Goal: Entertainment & Leisure: Consume media (video, audio)

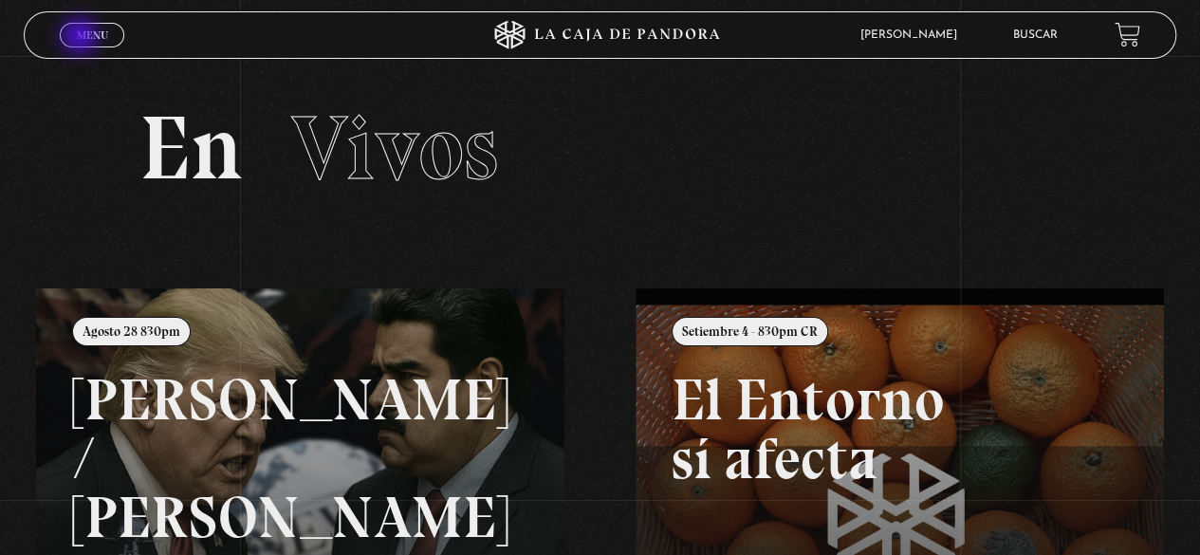
click at [82, 38] on span "Menu" at bounding box center [92, 34] width 31 height 11
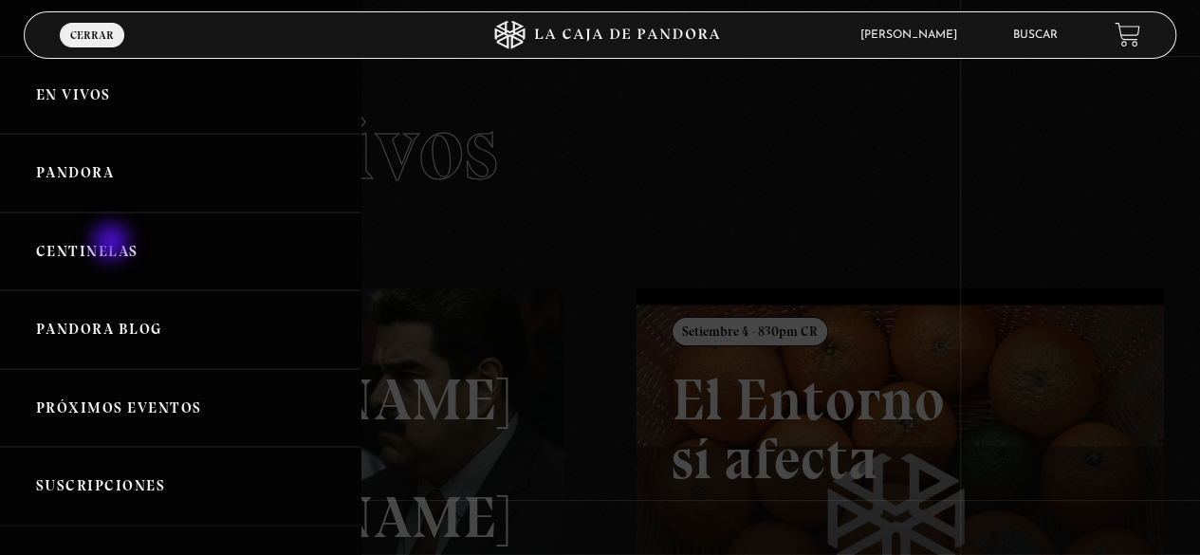
click at [114, 247] on link "Centinelas" at bounding box center [180, 251] width 360 height 79
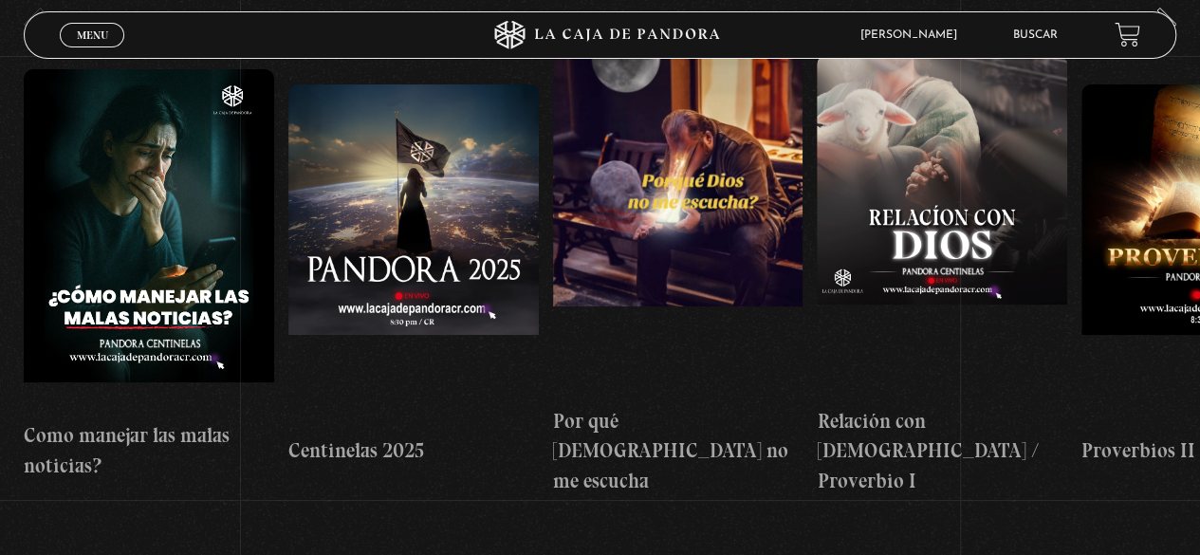
scroll to position [190, 0]
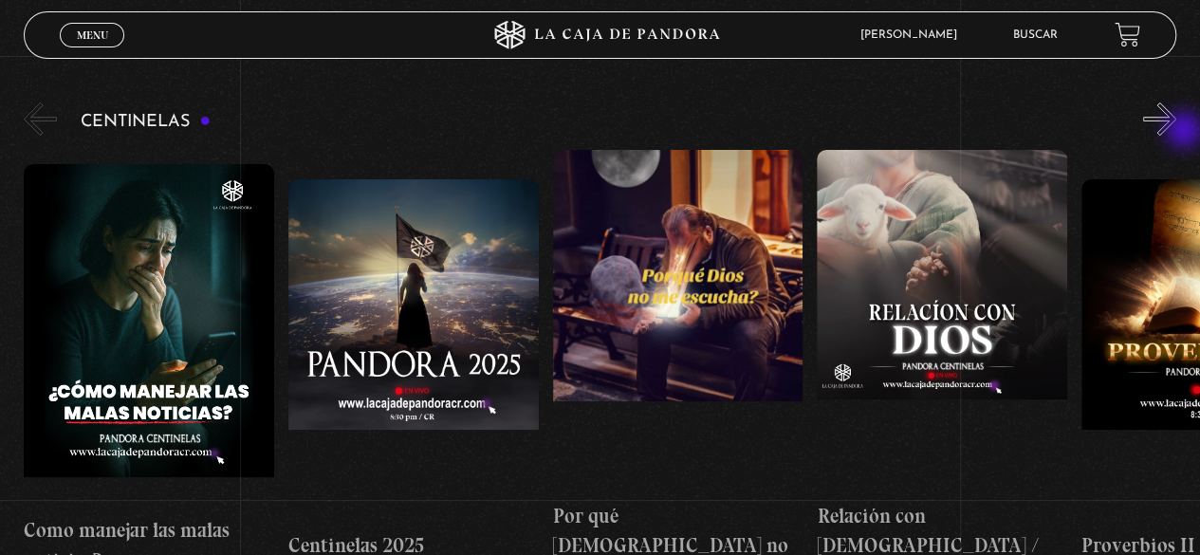
click at [1176, 132] on button "»" at bounding box center [1159, 118] width 33 height 33
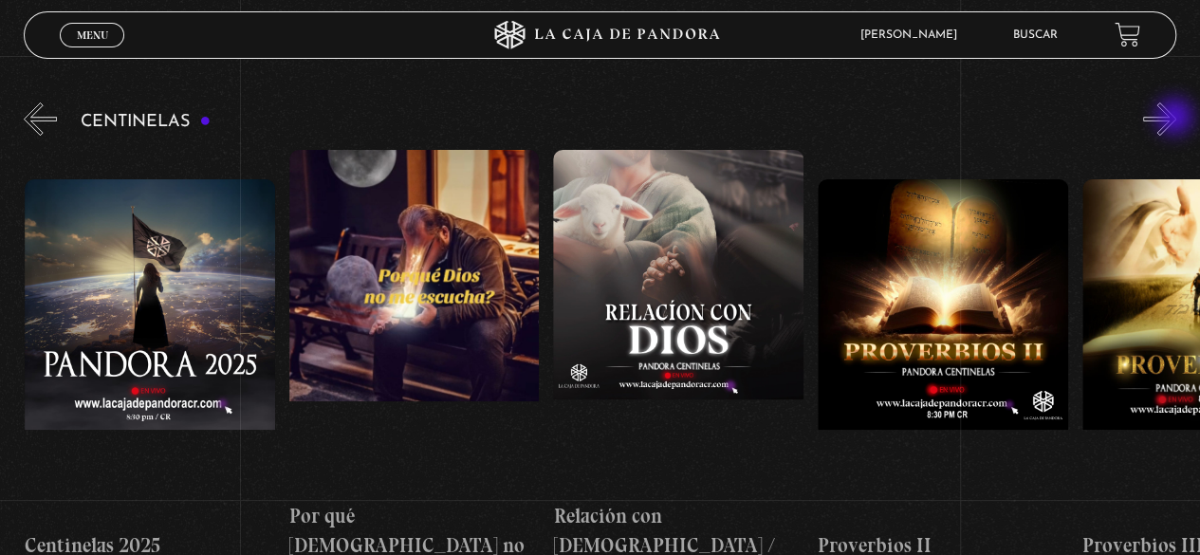
click at [1176, 119] on button "»" at bounding box center [1159, 118] width 33 height 33
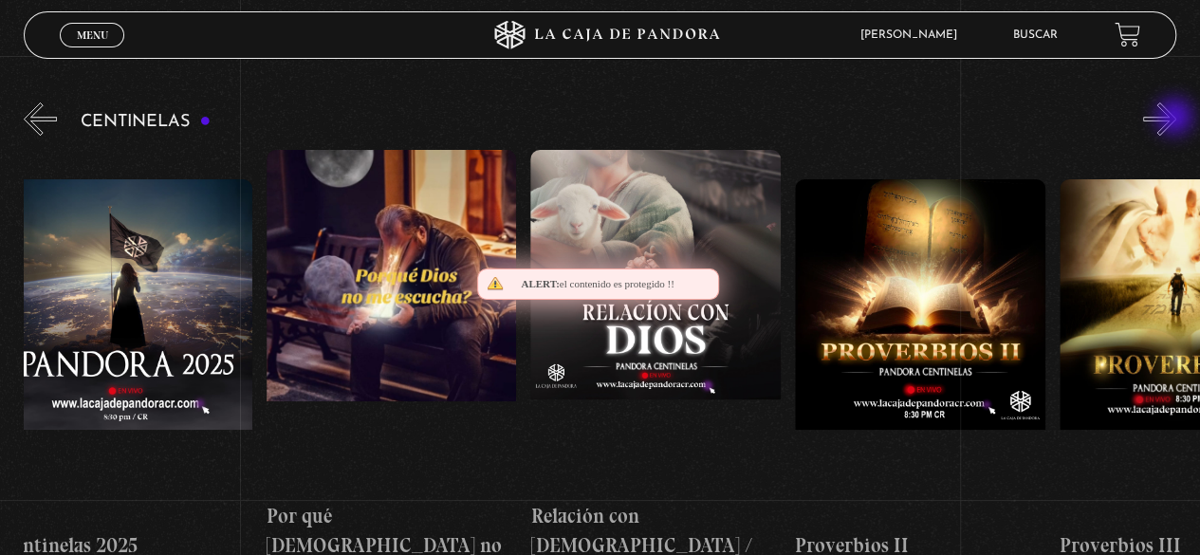
click at [1176, 119] on button "»" at bounding box center [1159, 118] width 33 height 33
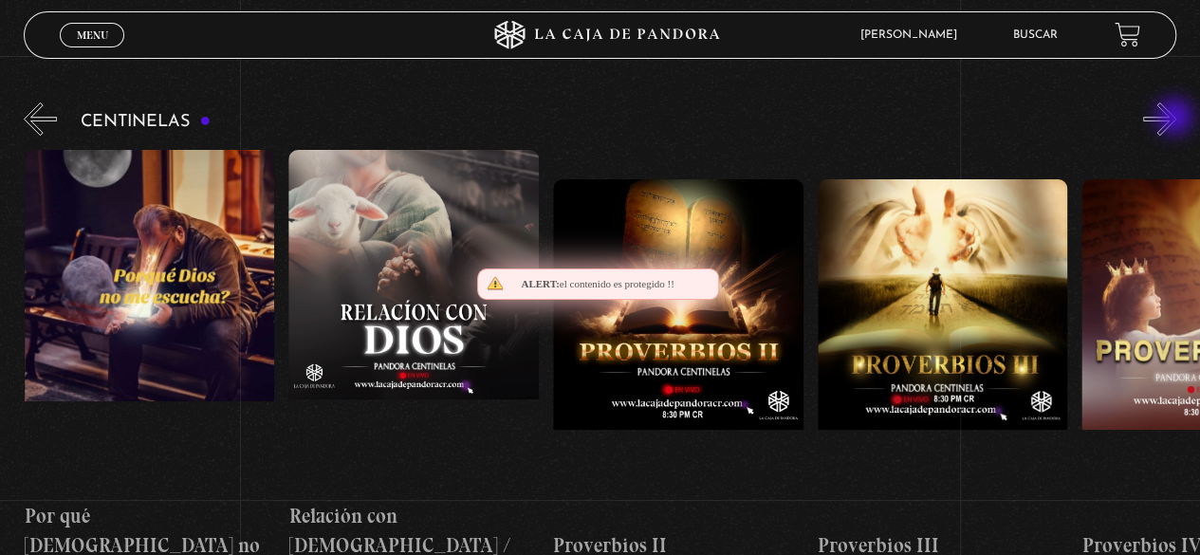
click at [1176, 119] on button "»" at bounding box center [1159, 118] width 33 height 33
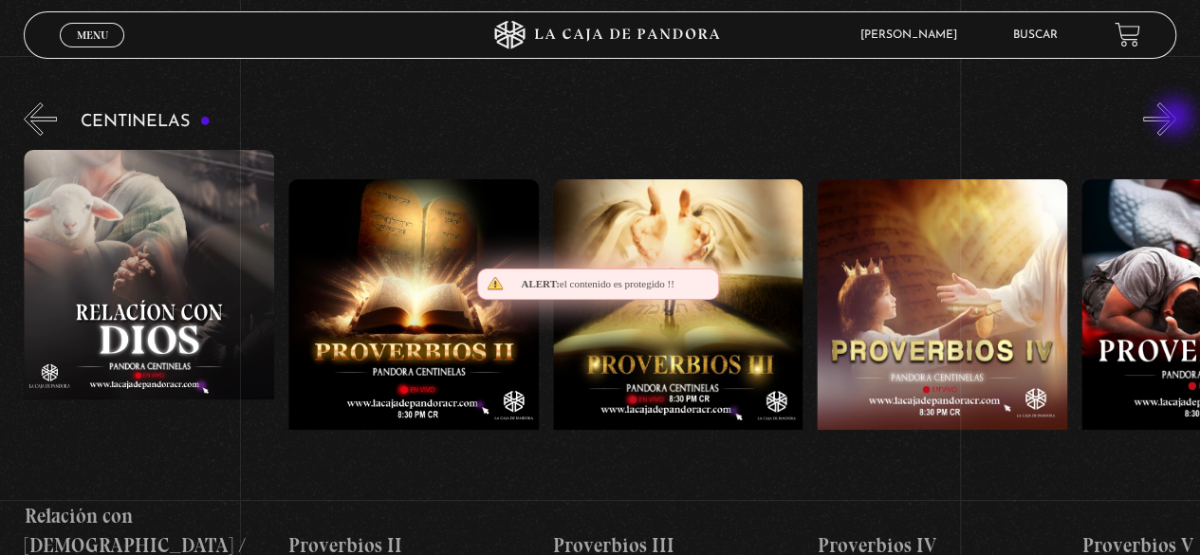
click at [1176, 119] on button "»" at bounding box center [1159, 118] width 33 height 33
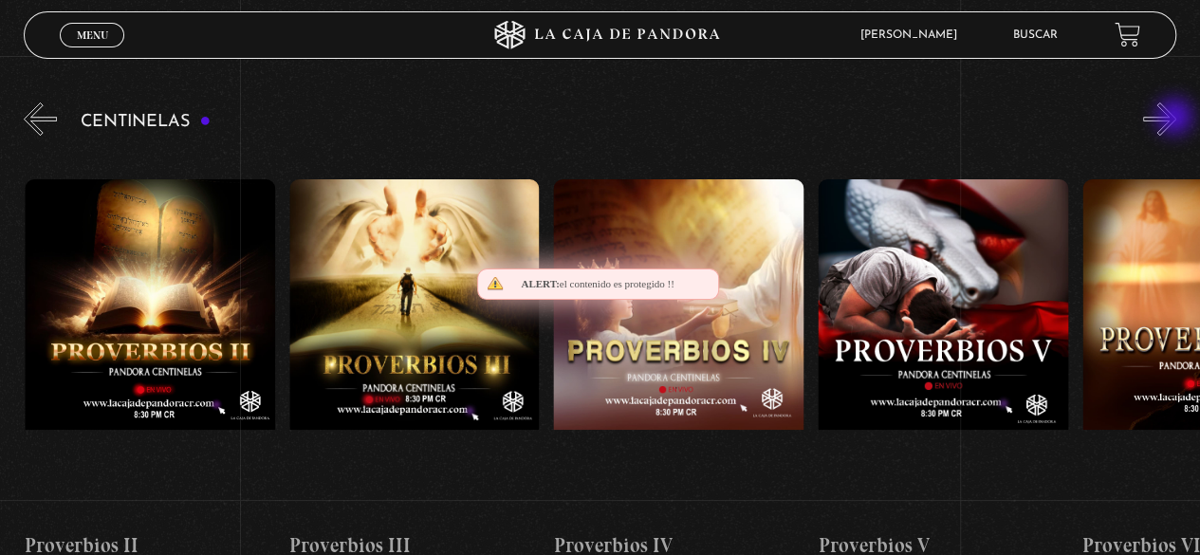
scroll to position [0, 1056]
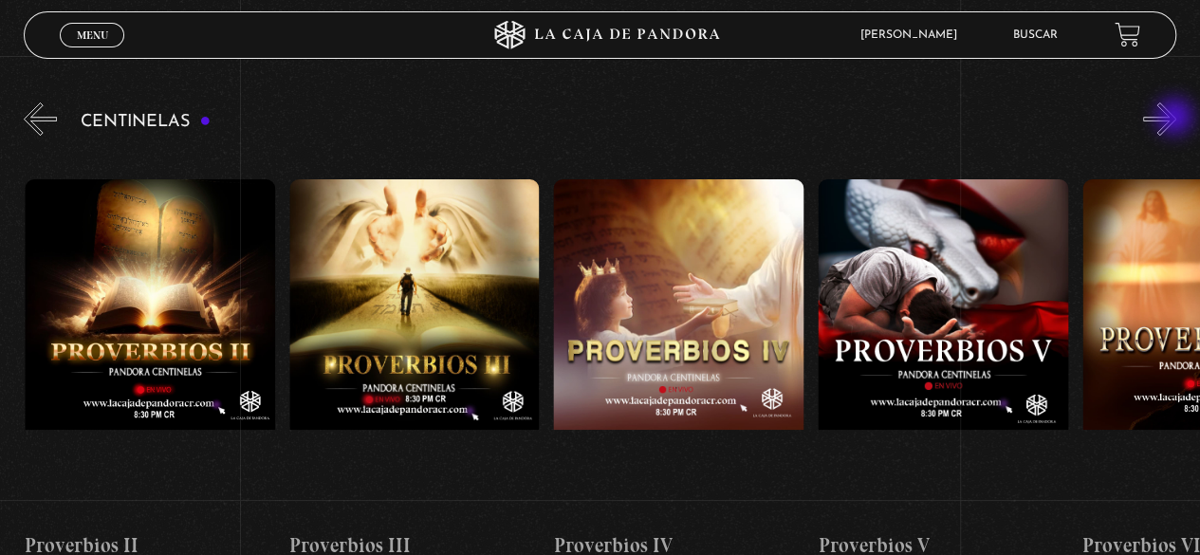
click at [1176, 119] on button "»" at bounding box center [1159, 118] width 33 height 33
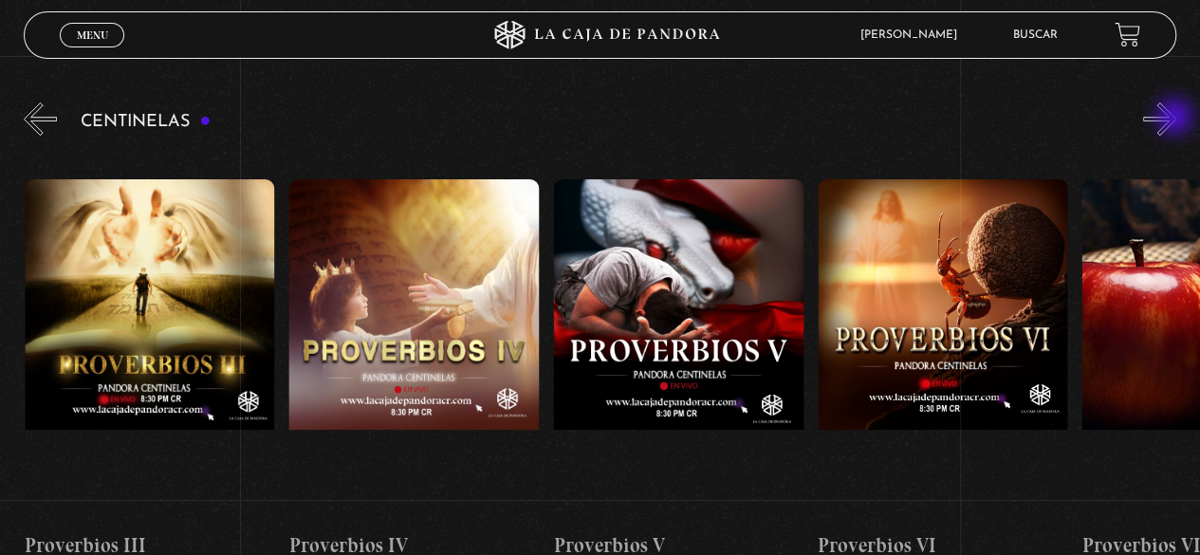
click at [1176, 119] on button "»" at bounding box center [1159, 118] width 33 height 33
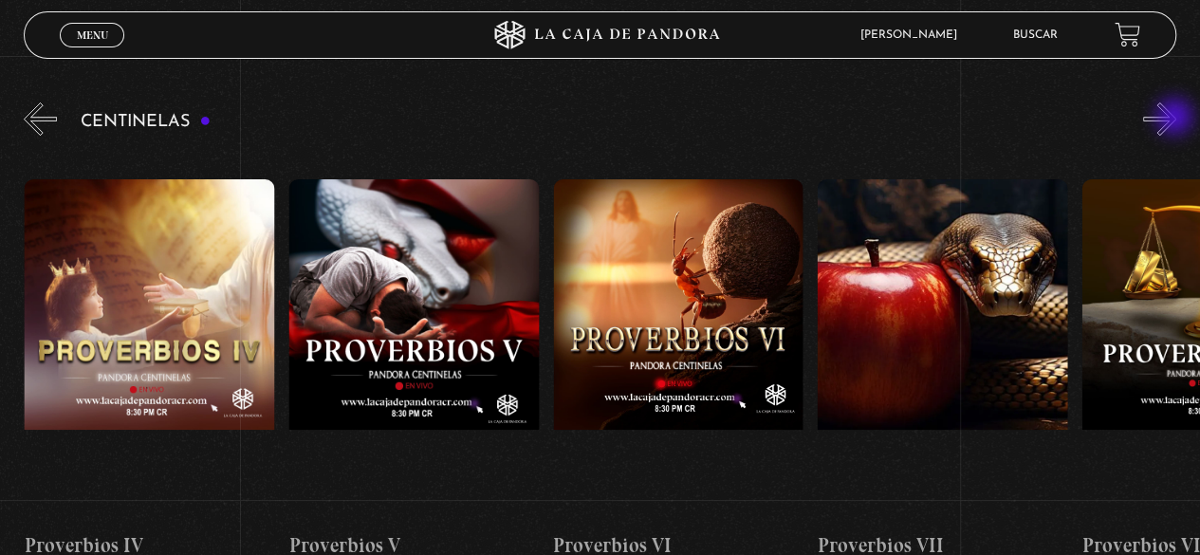
click at [1176, 119] on button "»" at bounding box center [1159, 118] width 33 height 33
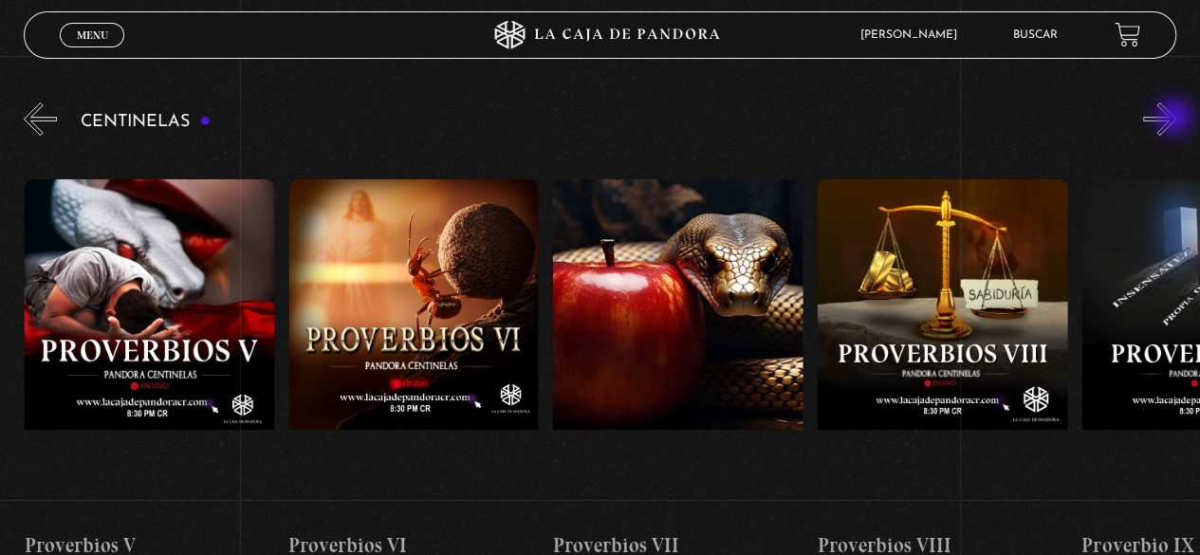
scroll to position [0, 1849]
click at [40, 117] on button "«" at bounding box center [40, 118] width 33 height 33
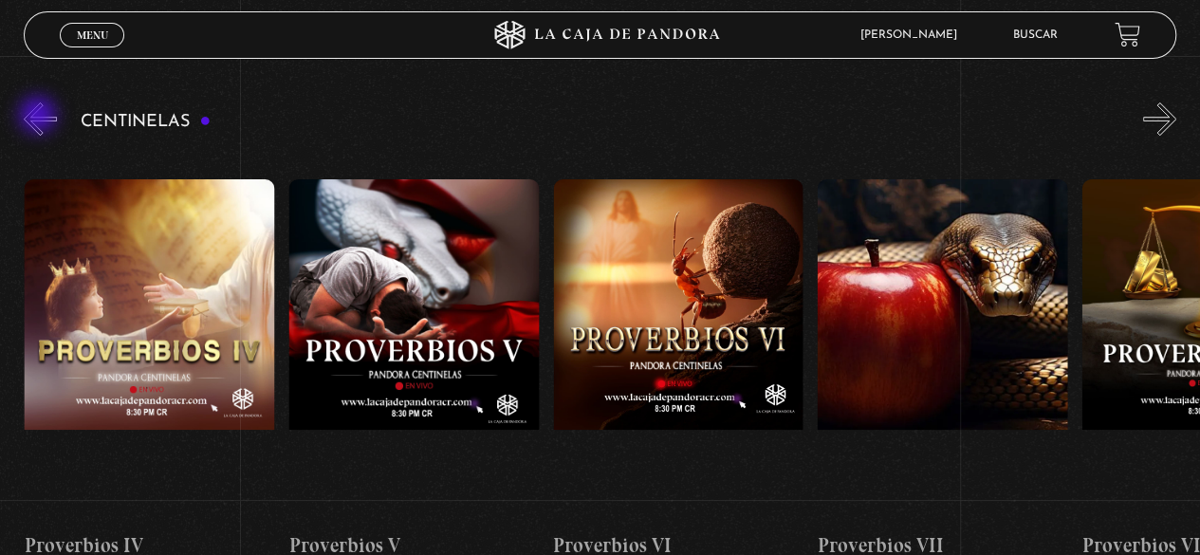
click at [40, 117] on button "«" at bounding box center [40, 118] width 33 height 33
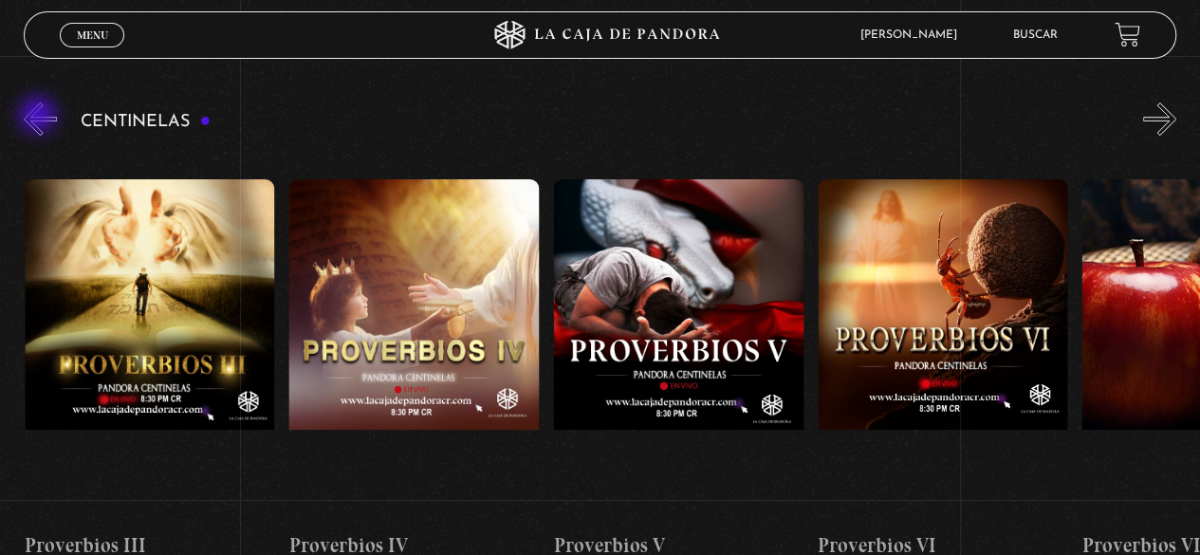
click at [40, 117] on button "«" at bounding box center [40, 118] width 33 height 33
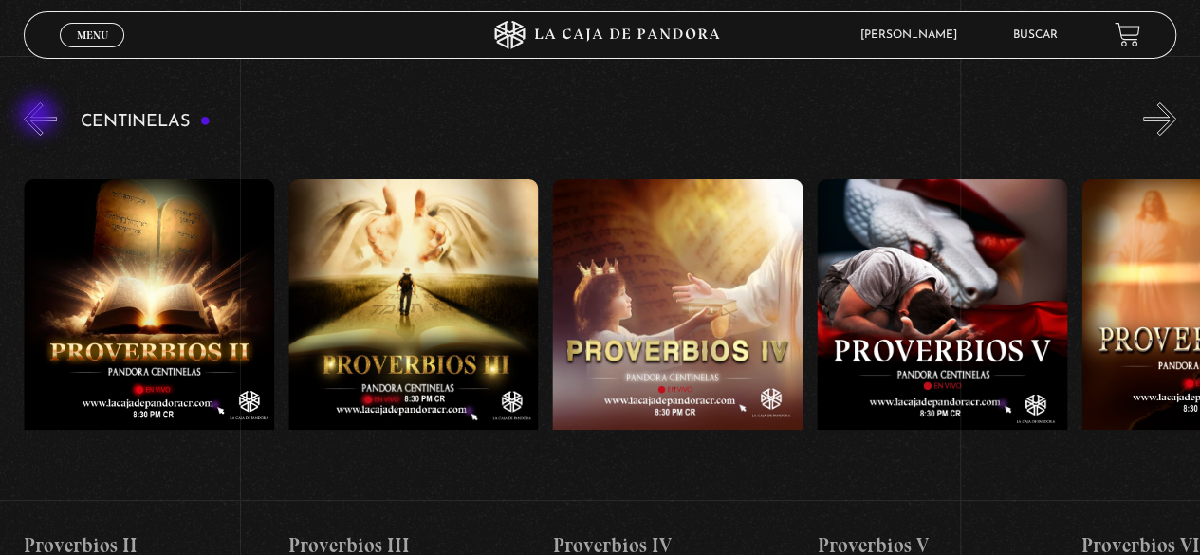
scroll to position [0, 1056]
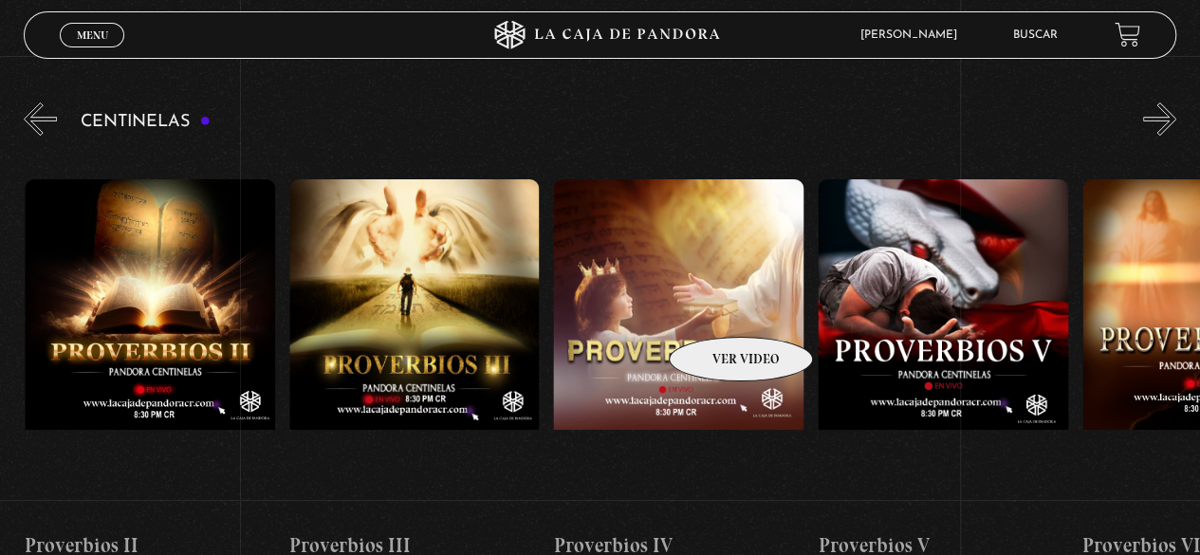
click at [716, 308] on figure at bounding box center [678, 349] width 250 height 341
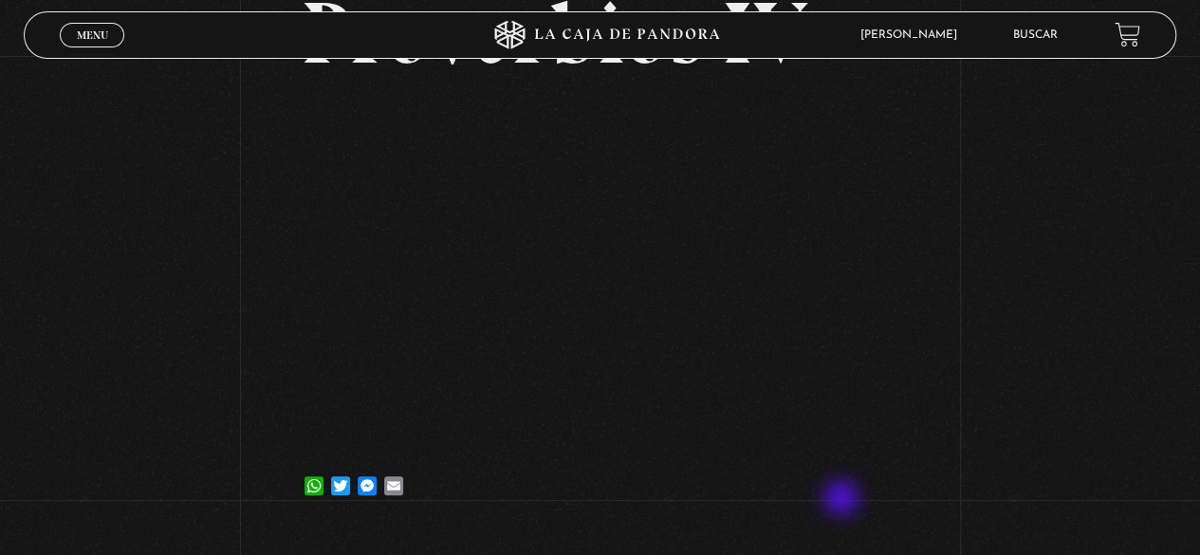
scroll to position [190, 0]
